Goal: Transaction & Acquisition: Purchase product/service

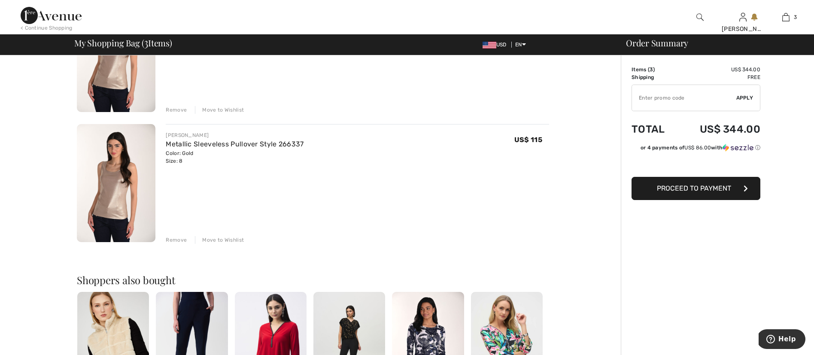
scroll to position [265, 0]
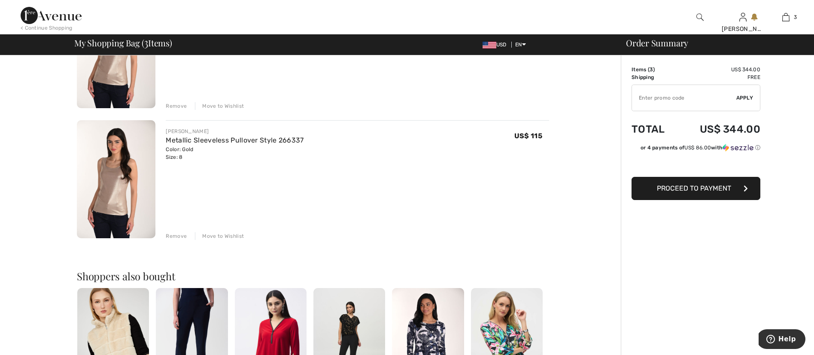
click at [173, 232] on div "Remove" at bounding box center [176, 236] width 21 height 8
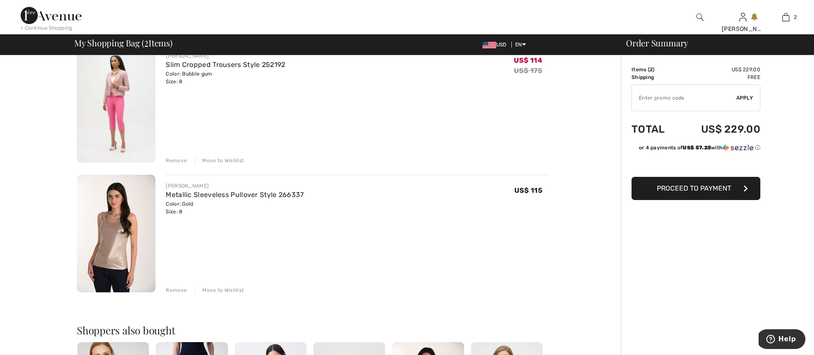
scroll to position [0, 0]
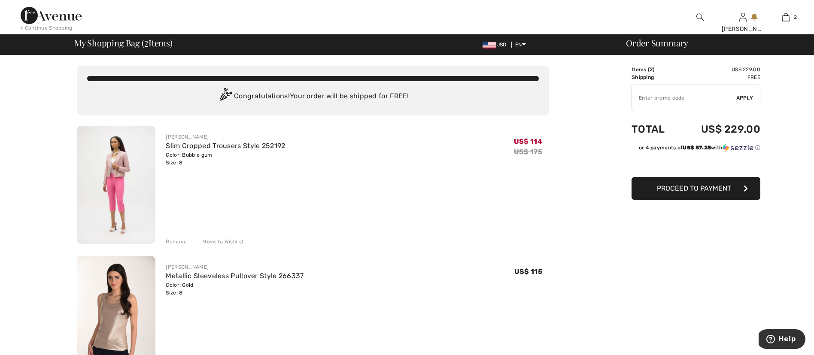
click at [126, 173] on img at bounding box center [116, 185] width 79 height 118
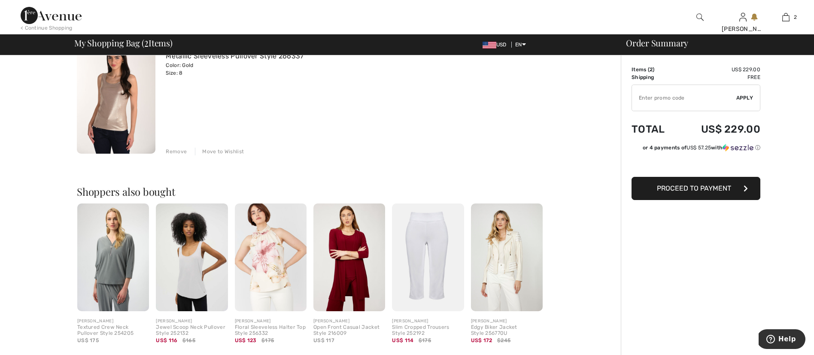
scroll to position [101, 0]
